Goal: Navigation & Orientation: Go to known website

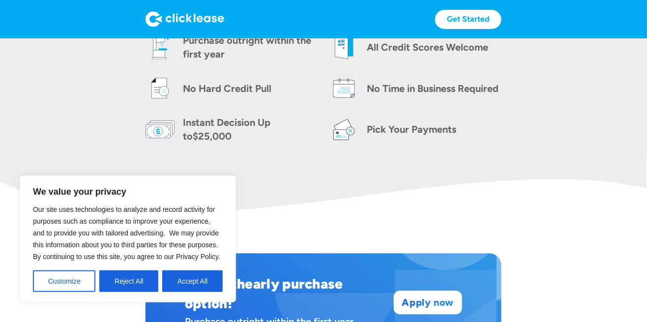
scroll to position [456, 0]
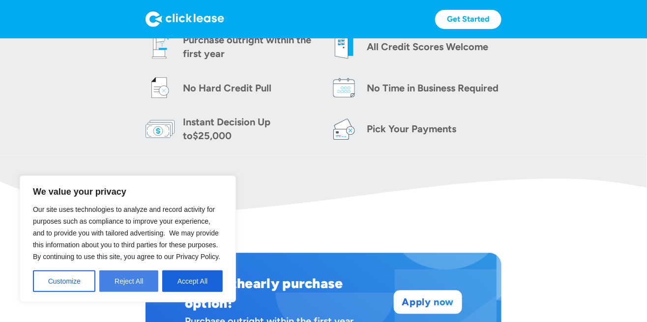
click at [115, 285] on button "Reject All" at bounding box center [128, 281] width 59 height 22
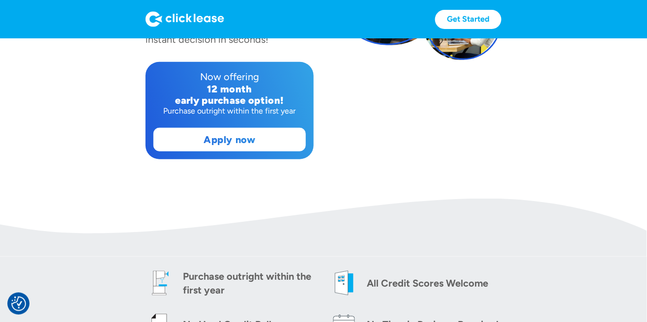
scroll to position [170, 0]
